Goal: Transaction & Acquisition: Purchase product/service

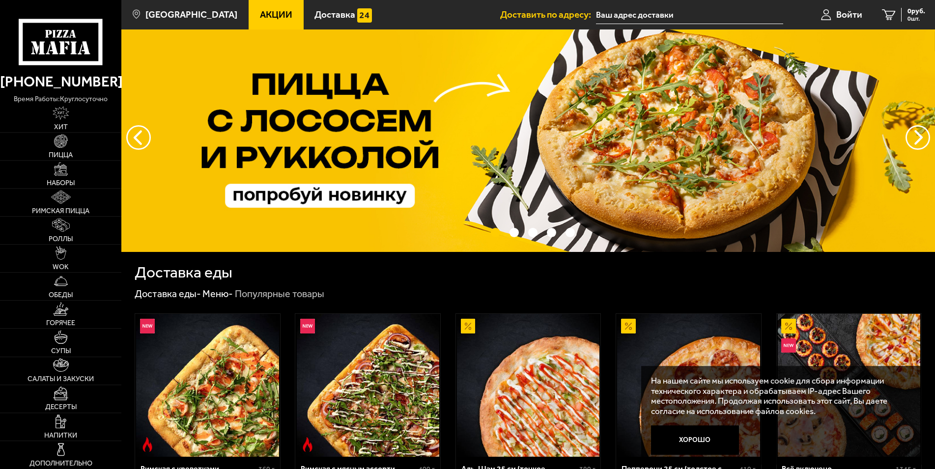
scroll to position [100, 0]
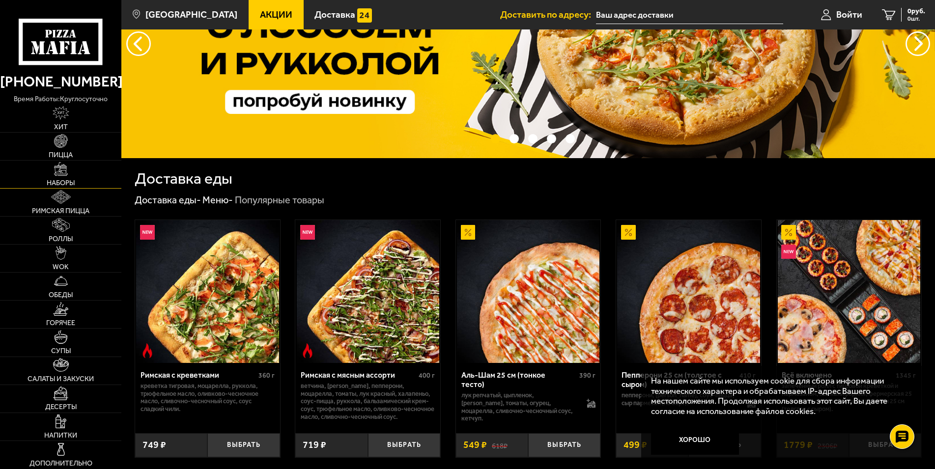
click at [63, 173] on img at bounding box center [61, 169] width 14 height 14
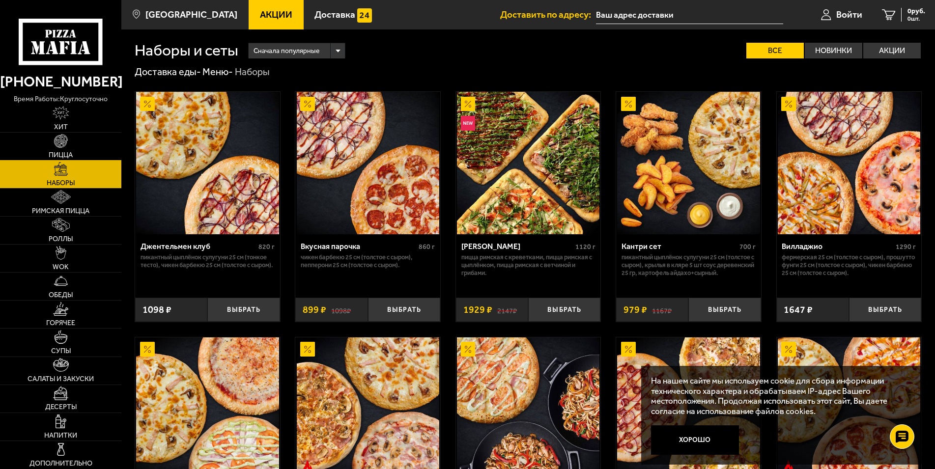
click at [60, 146] on img at bounding box center [61, 141] width 14 height 14
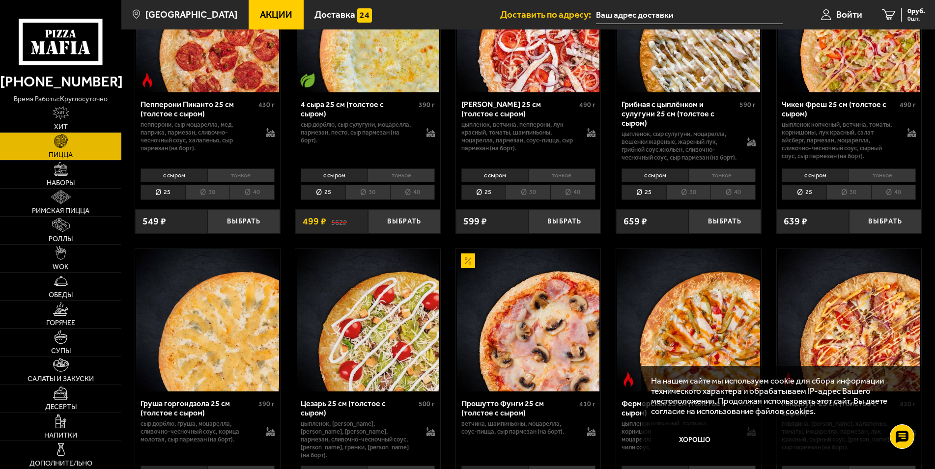
scroll to position [852, 0]
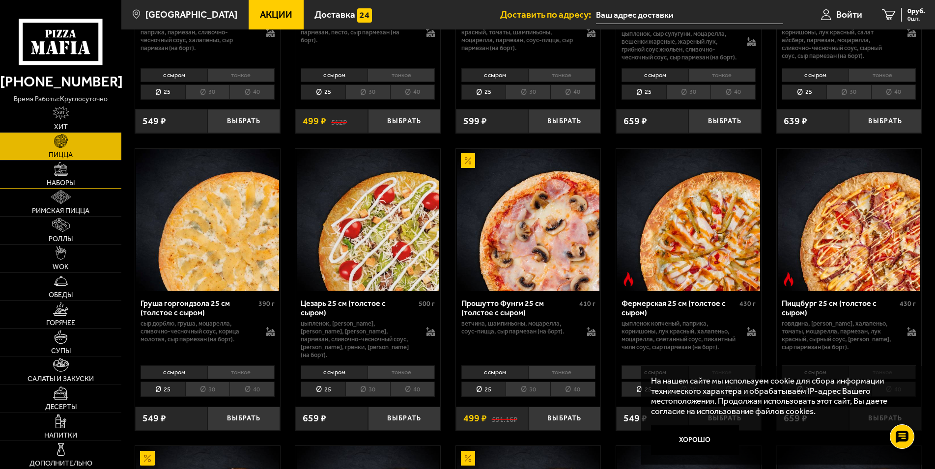
click at [66, 179] on link "Наборы" at bounding box center [60, 175] width 121 height 28
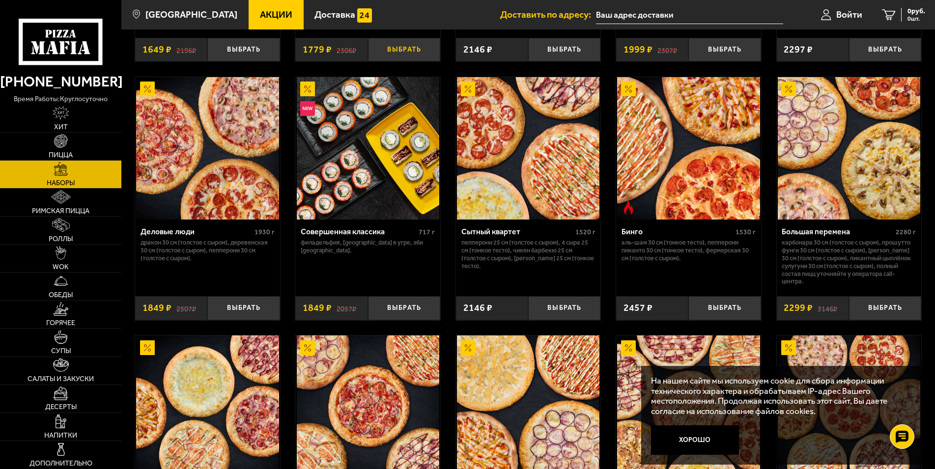
scroll to position [1153, 0]
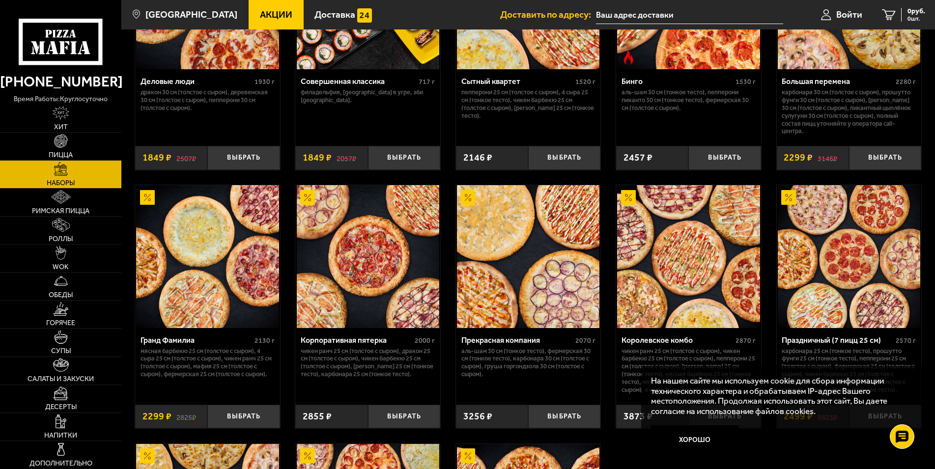
click at [366, 269] on img at bounding box center [368, 256] width 142 height 142
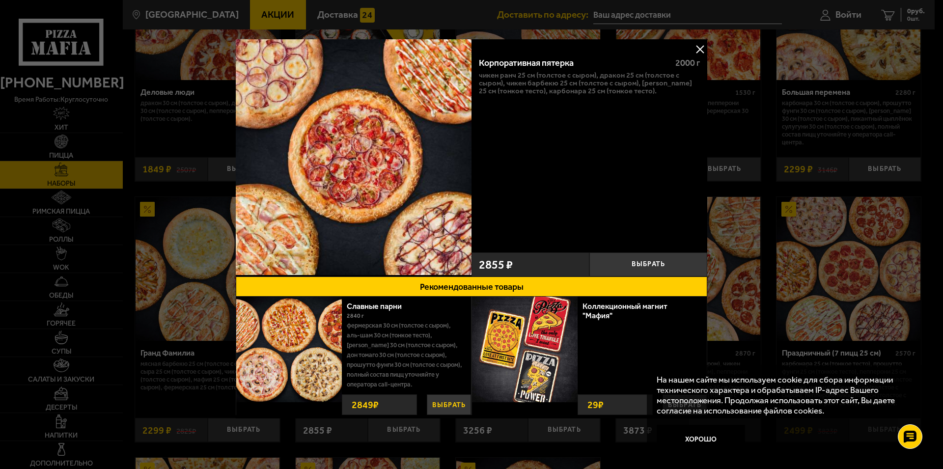
click at [445, 404] on button "Выбрать" at bounding box center [449, 405] width 44 height 21
click at [424, 405] on button "−" at bounding box center [428, 406] width 17 height 23
click at [661, 268] on button "Выбрать" at bounding box center [649, 265] width 118 height 24
click at [700, 50] on button at bounding box center [700, 49] width 15 height 15
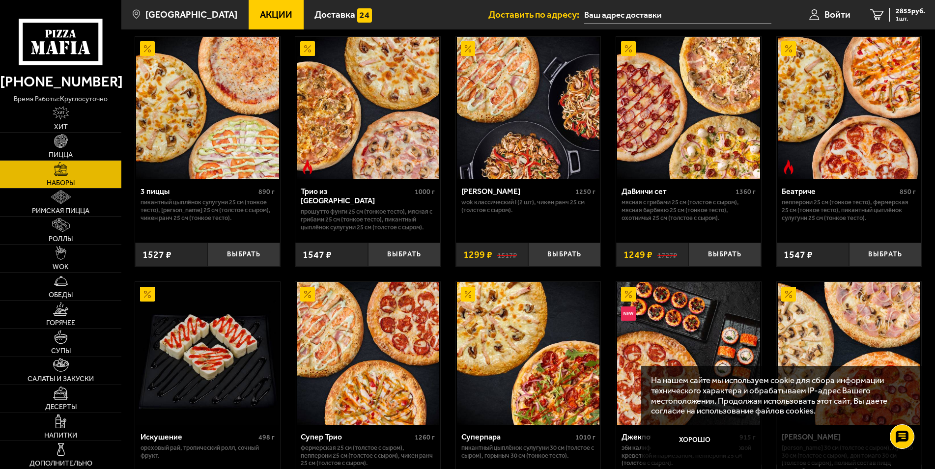
scroll to position [150, 0]
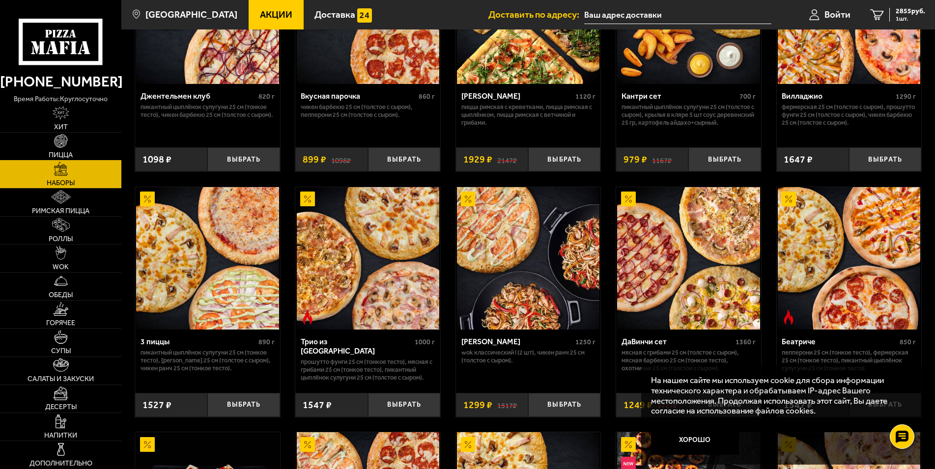
click at [69, 144] on link "Пицца" at bounding box center [60, 147] width 121 height 28
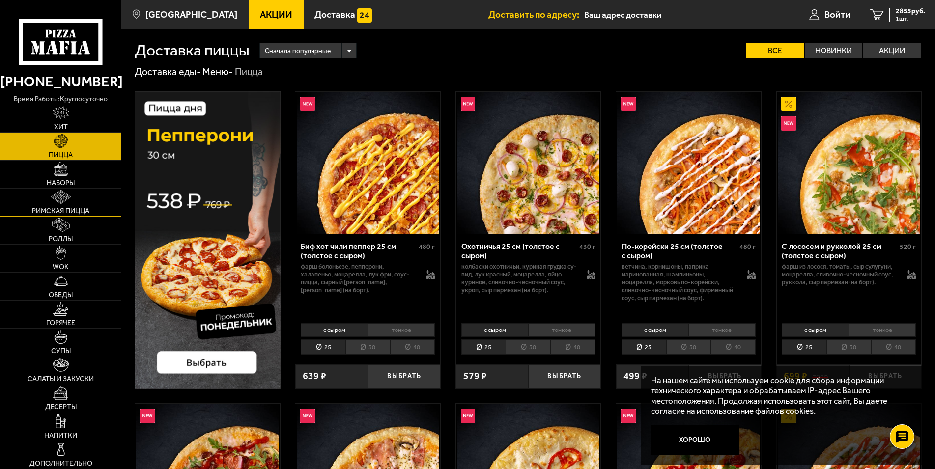
click at [75, 198] on link "Римская пицца" at bounding box center [60, 203] width 121 height 28
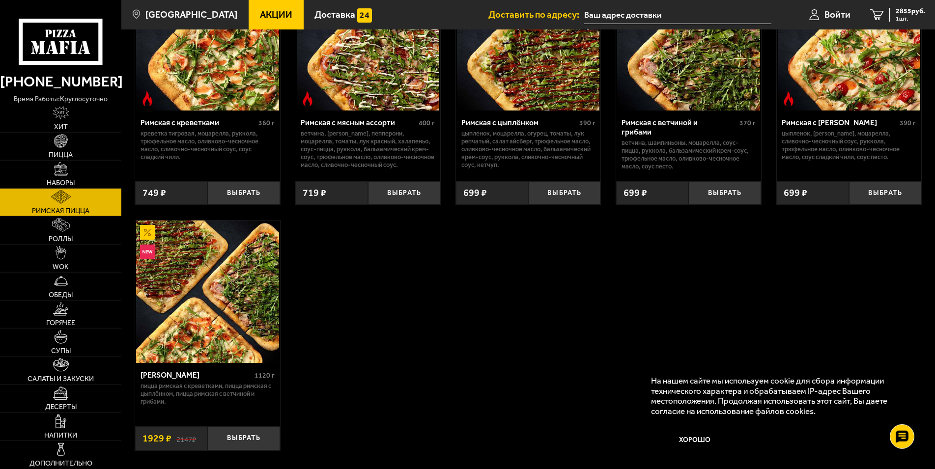
scroll to position [150, 0]
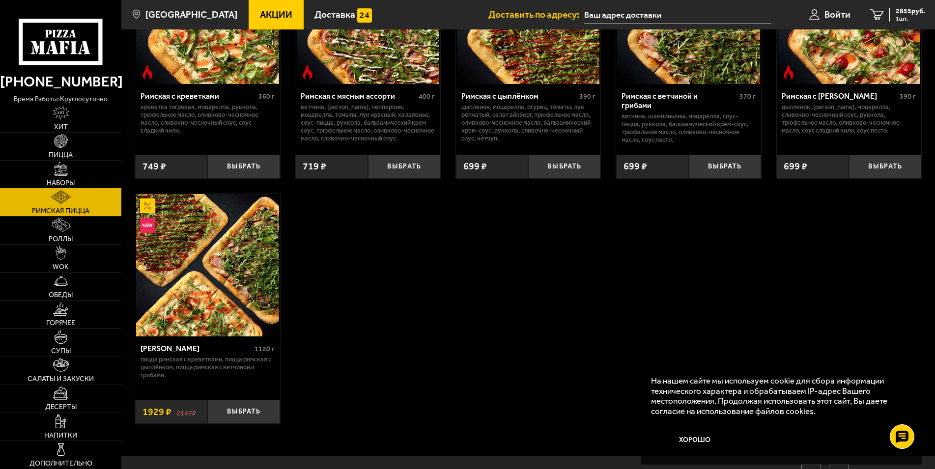
click at [71, 175] on link "Наборы" at bounding box center [60, 175] width 121 height 28
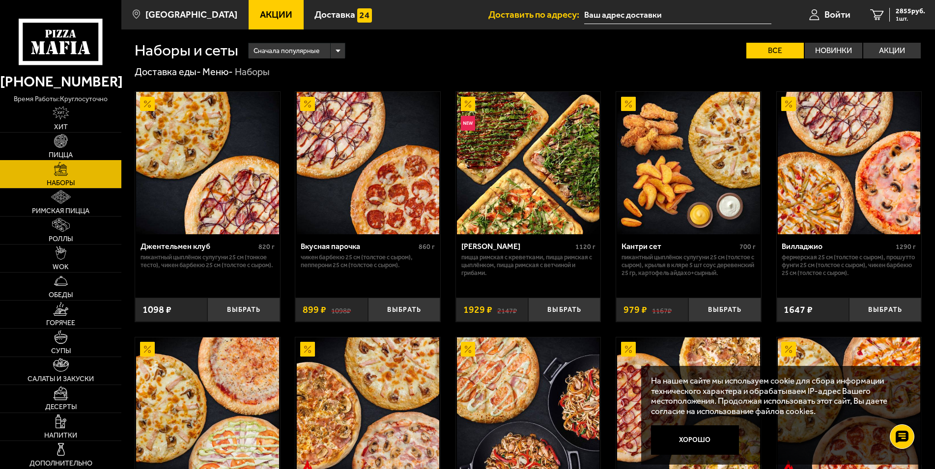
click at [65, 143] on img at bounding box center [61, 141] width 14 height 14
